Goal: Task Accomplishment & Management: Manage account settings

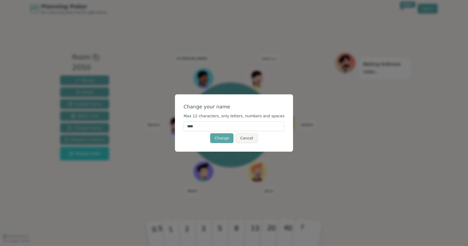
drag, startPoint x: 208, startPoint y: 126, endPoint x: 181, endPoint y: 126, distance: 27.1
click at [181, 126] on div "Change your name Max 12 characters, only letters, numbers and spaces **** Chang…" at bounding box center [234, 122] width 118 height 57
type input "*******"
click at [222, 138] on button "Change" at bounding box center [221, 138] width 23 height 10
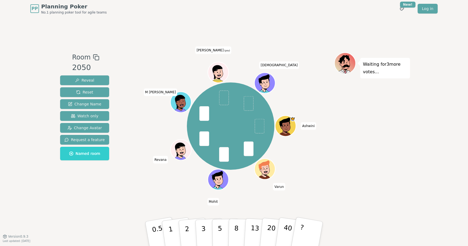
click at [204, 138] on span at bounding box center [205, 139] width 10 height 15
click at [204, 117] on span at bounding box center [205, 113] width 10 height 15
drag, startPoint x: 202, startPoint y: 230, endPoint x: 224, endPoint y: 96, distance: 135.9
click at [224, 96] on div "Room 2050 Reveal Reset Change Name Watch only Change Avatar Request a feature N…" at bounding box center [234, 127] width 352 height 149
drag, startPoint x: 202, startPoint y: 230, endPoint x: 198, endPoint y: 126, distance: 103.5
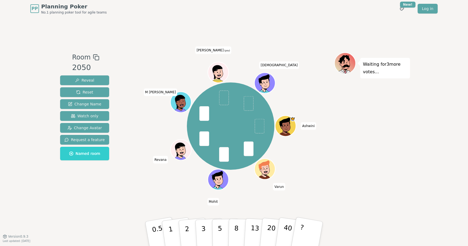
click at [198, 126] on div "Room 2050 Reveal Reset Change Name Watch only Change Avatar Request a feature N…" at bounding box center [234, 127] width 352 height 149
drag, startPoint x: 203, startPoint y: 231, endPoint x: 219, endPoint y: 114, distance: 118.6
click at [219, 114] on div "Room 2050 Reveal Reset Change Name Watch only Change Avatar Request a feature N…" at bounding box center [234, 127] width 352 height 149
click at [224, 96] on span at bounding box center [224, 98] width 10 height 15
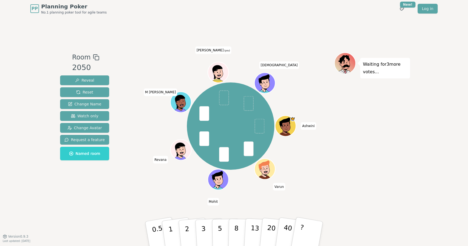
drag, startPoint x: 202, startPoint y: 230, endPoint x: 206, endPoint y: 171, distance: 59.1
click at [206, 171] on div "Room 2050 Reveal Reset Change Name Watch only Change Avatar Request a feature N…" at bounding box center [234, 127] width 352 height 149
click at [215, 178] on div "Room 2050 Reveal Reset Change Name Watch only Change Avatar Request a feature N…" at bounding box center [234, 127] width 352 height 149
click at [203, 228] on p "3" at bounding box center [204, 235] width 6 height 30
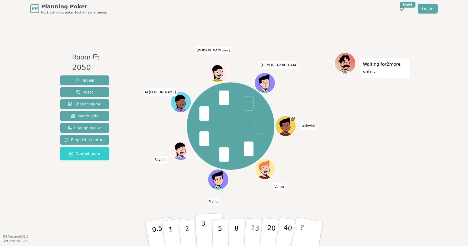
click at [203, 228] on p "3" at bounding box center [204, 235] width 6 height 30
click at [190, 233] on button "2" at bounding box center [193, 234] width 31 height 43
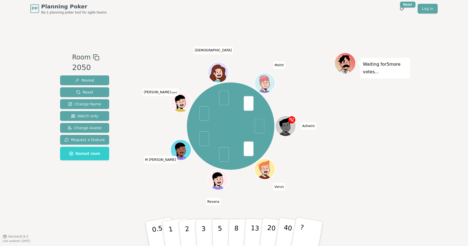
click at [149, 198] on div "Ashwini Varun Revana M [PERSON_NAME] (you) [DEMOGRAPHIC_DATA][PERSON_NAME]" at bounding box center [230, 127] width 207 height 149
